Goal: Transaction & Acquisition: Book appointment/travel/reservation

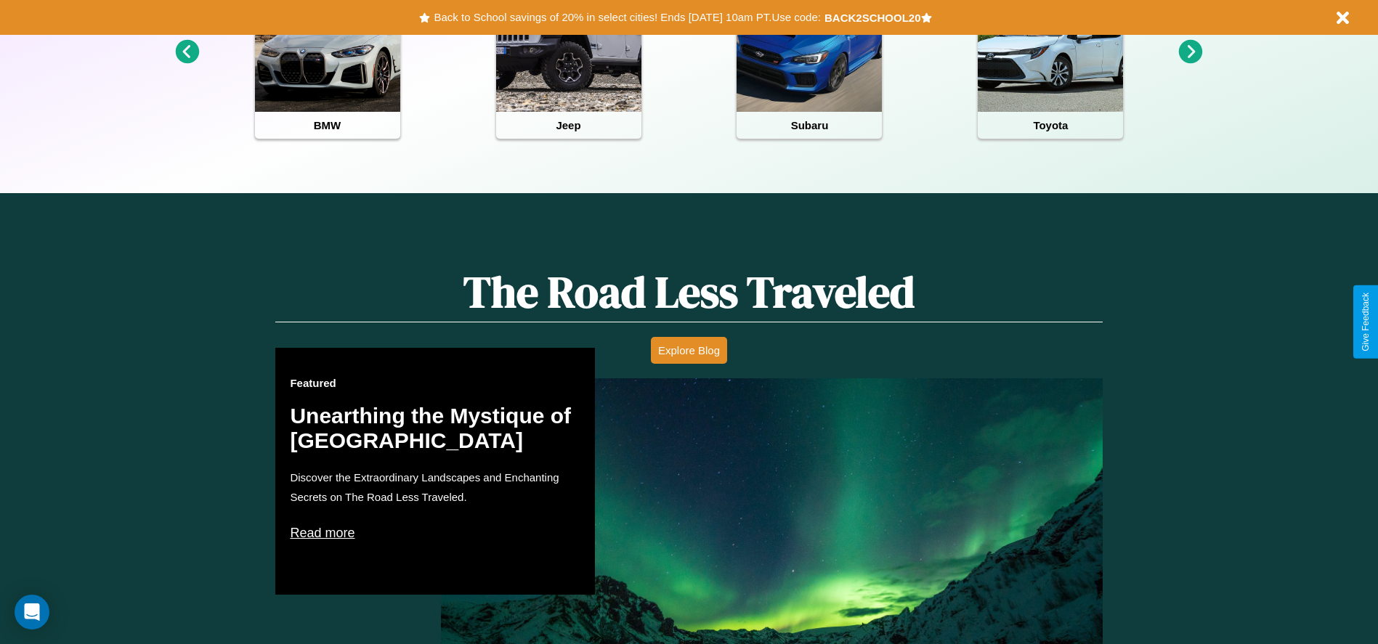
scroll to position [829, 0]
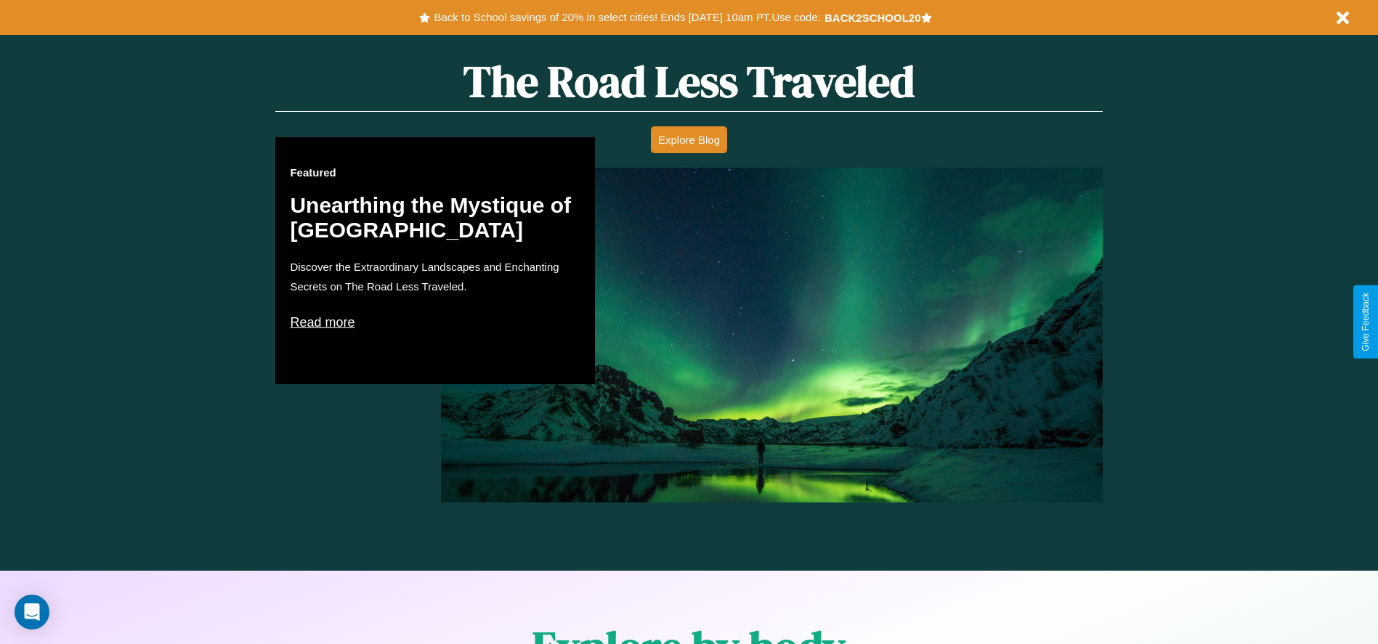
click at [435, 322] on p "Read more" at bounding box center [435, 322] width 291 height 23
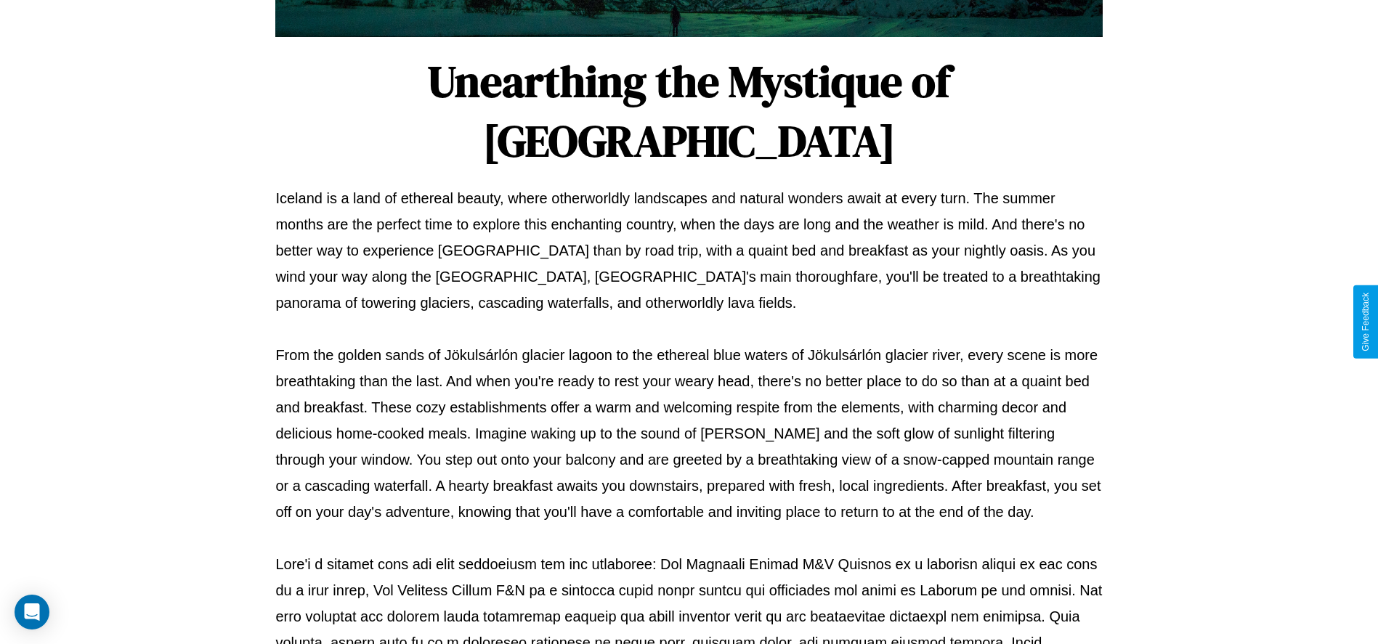
scroll to position [482, 0]
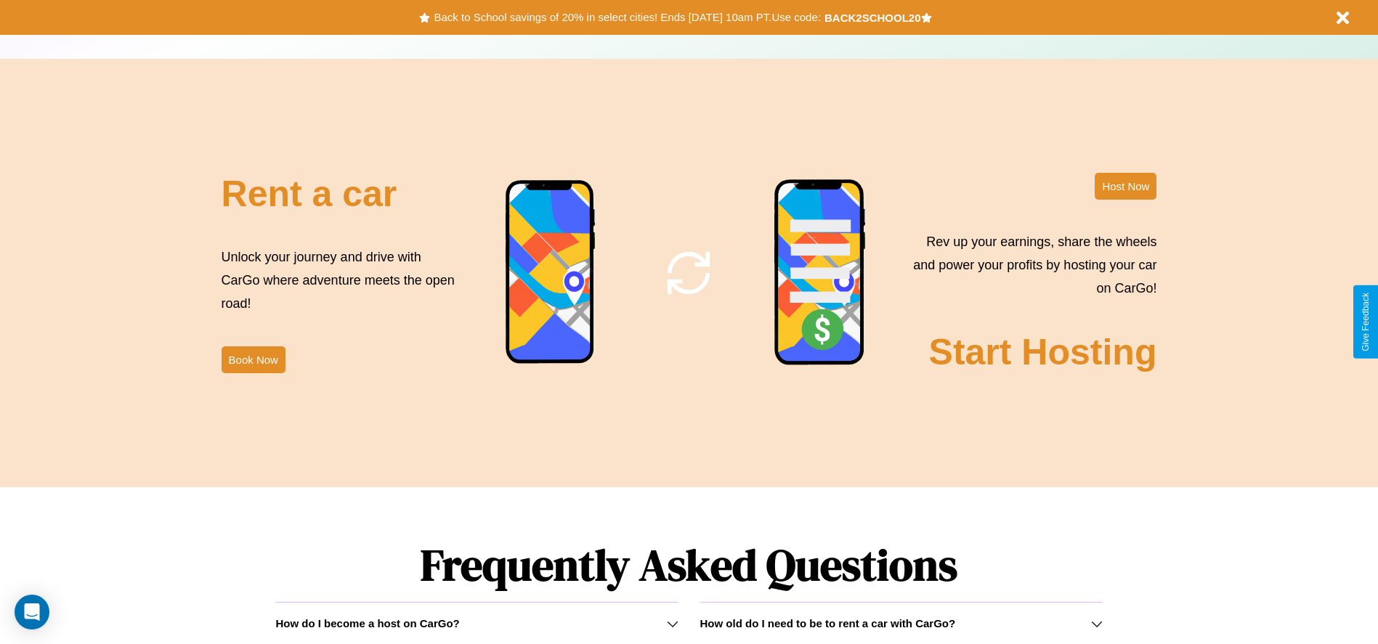
scroll to position [1757, 0]
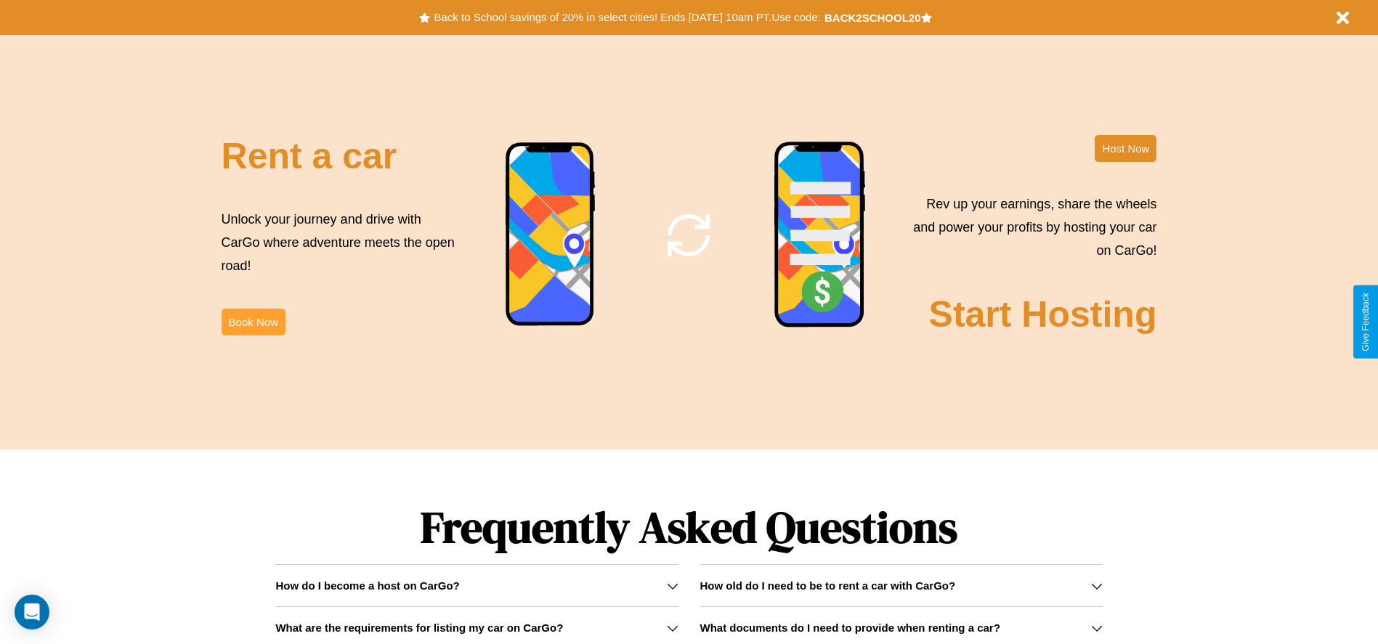
click at [253, 322] on button "Book Now" at bounding box center [254, 322] width 64 height 27
